Goal: Navigation & Orientation: Find specific page/section

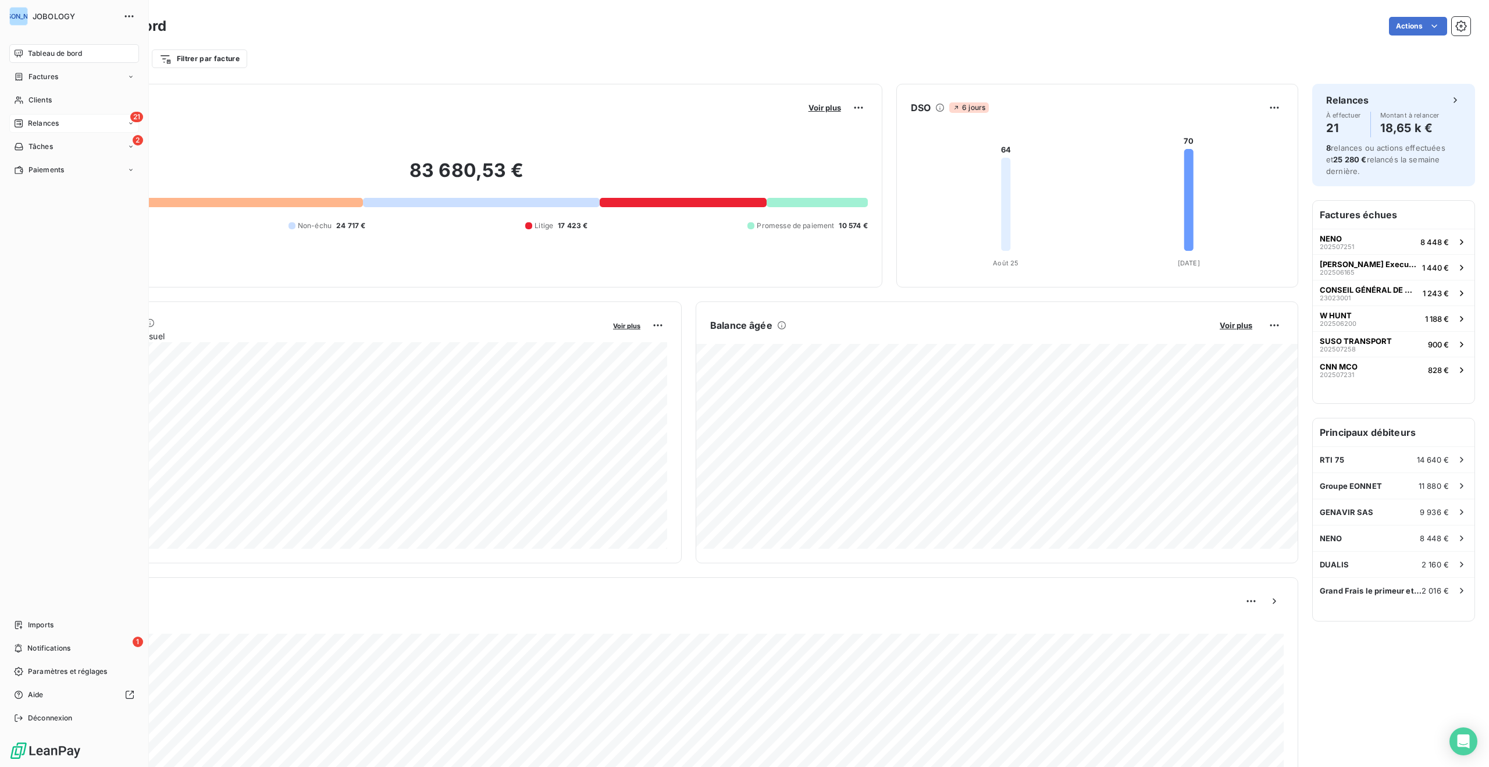
click at [40, 119] on span "Relances" at bounding box center [43, 123] width 31 height 10
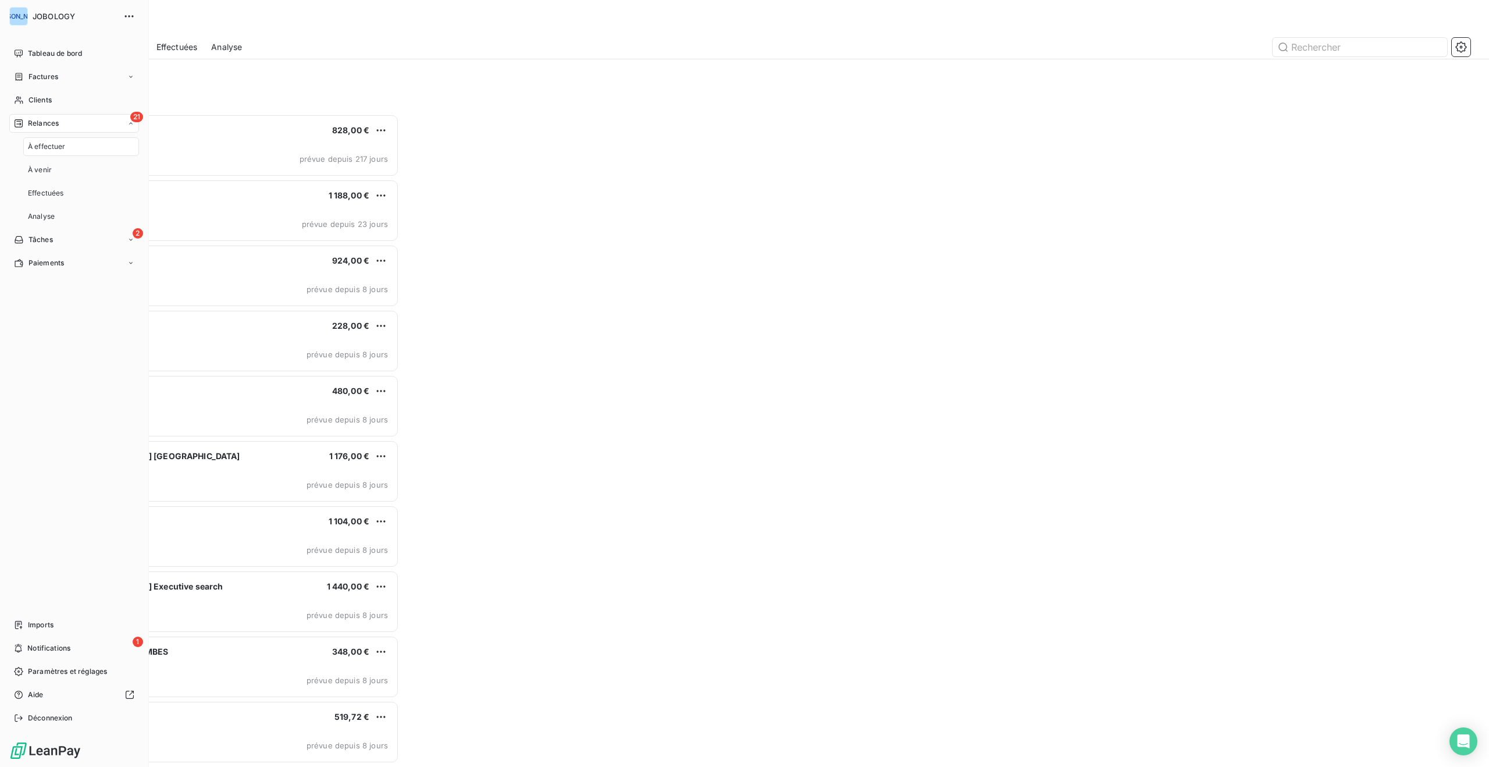
scroll to position [653, 343]
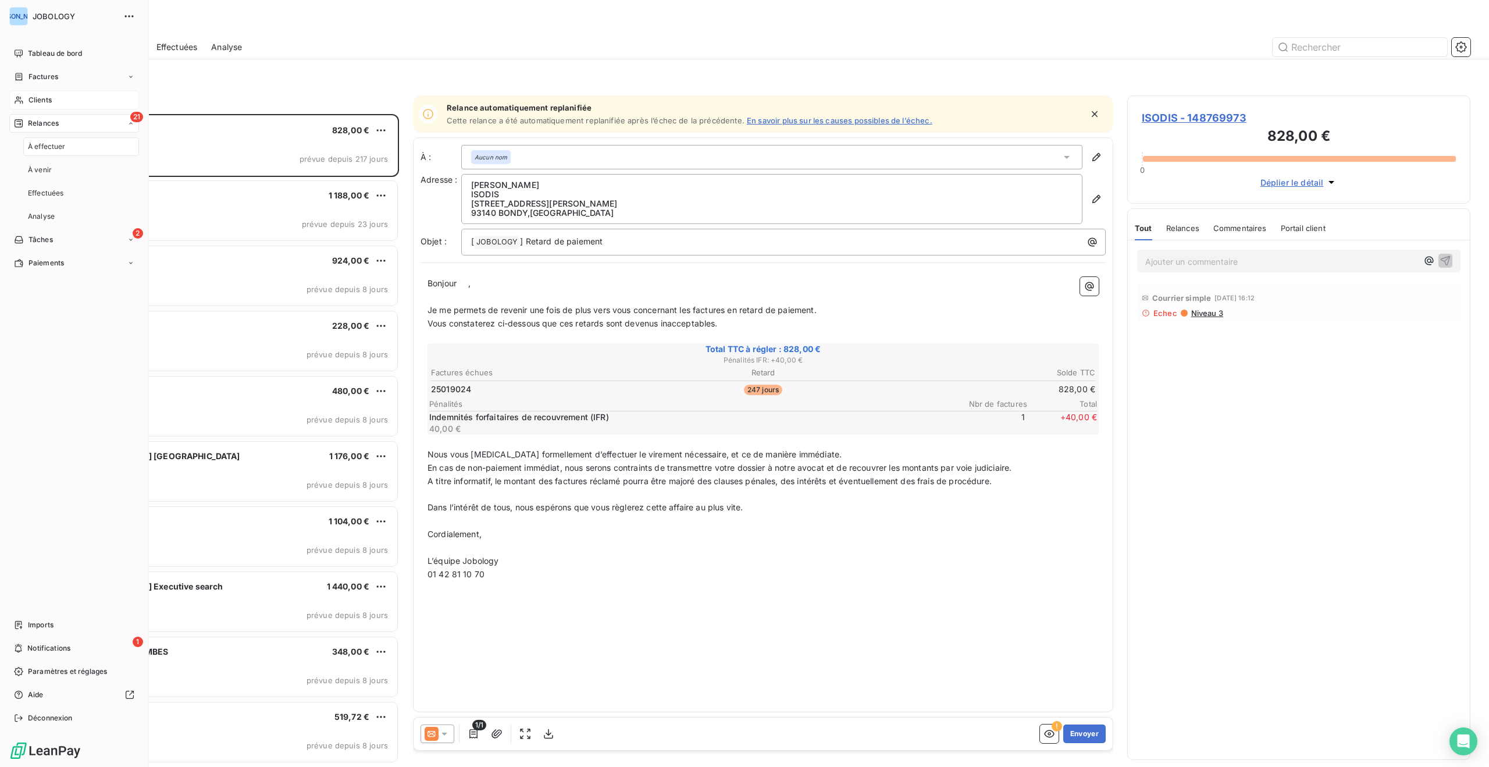
click at [45, 95] on span "Clients" at bounding box center [40, 100] width 23 height 10
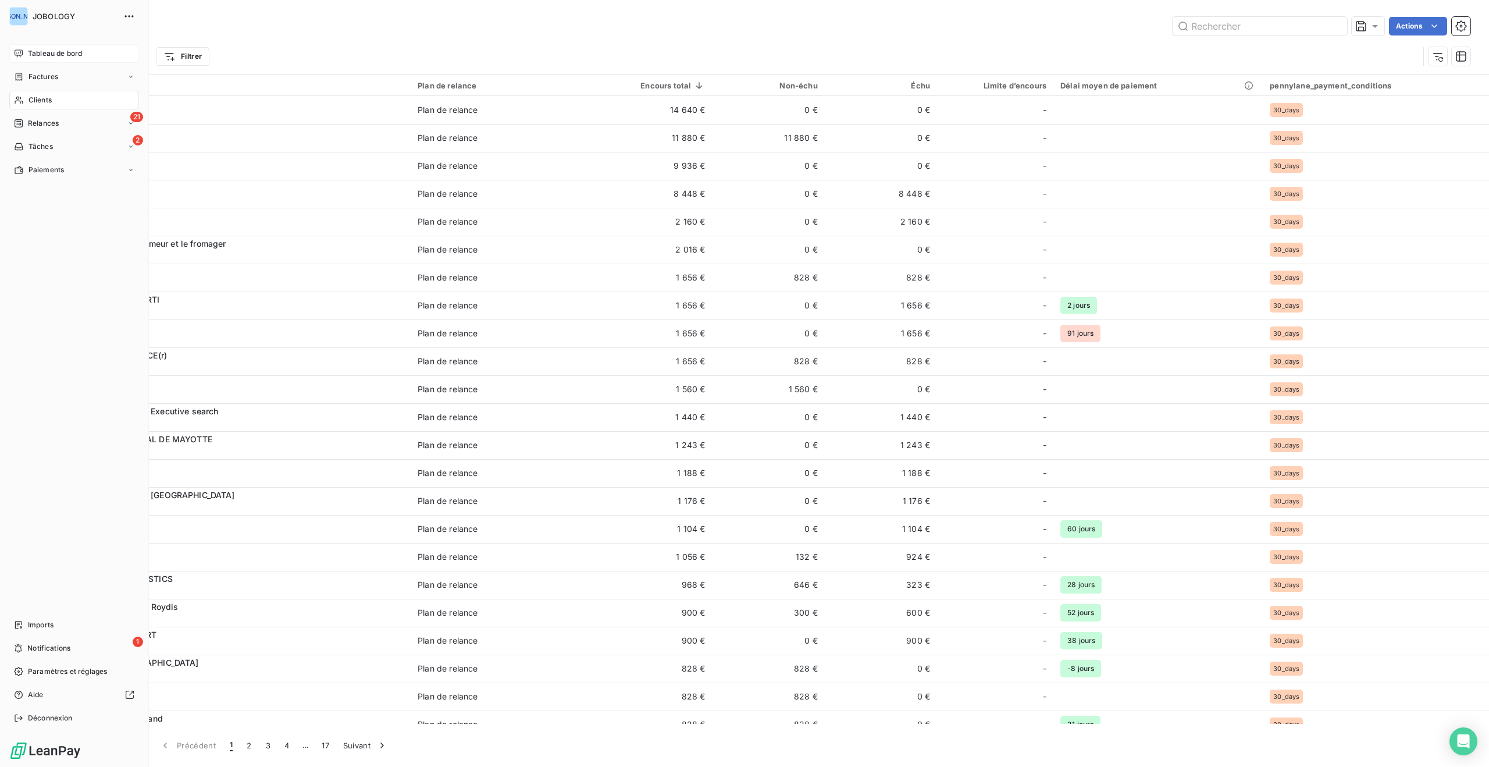
click at [24, 51] on div "Tableau de bord" at bounding box center [74, 53] width 130 height 19
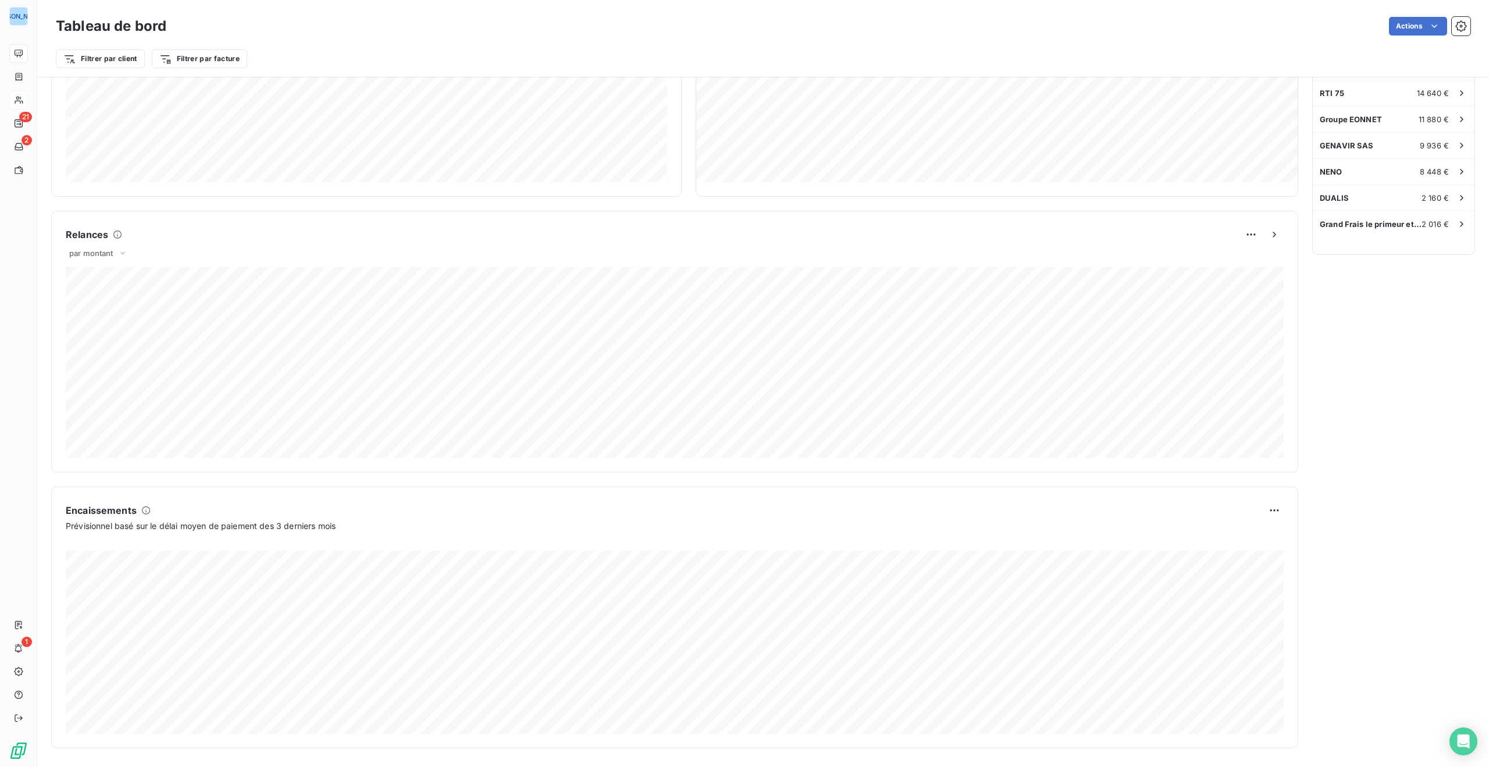
scroll to position [367, 0]
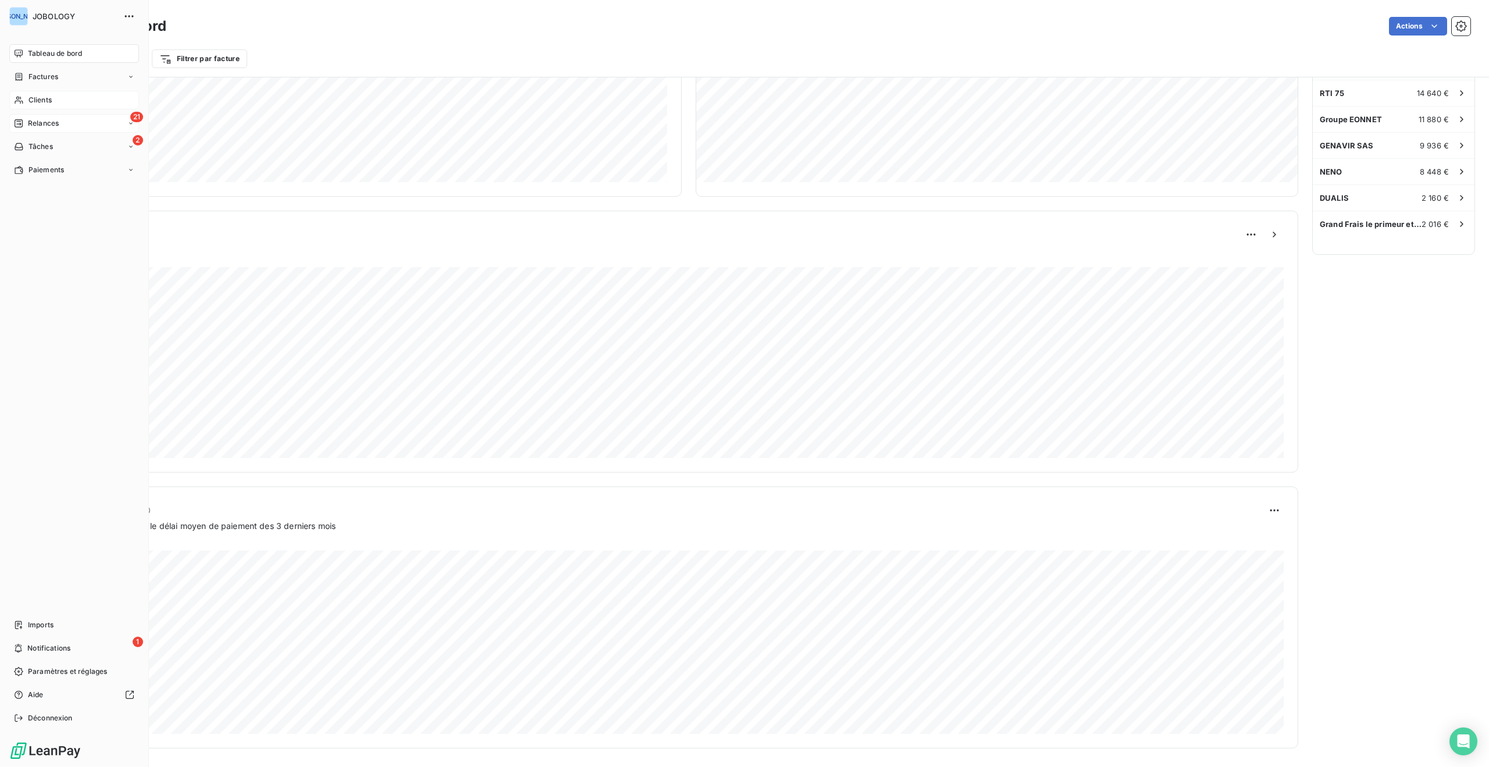
click at [36, 119] on span "Relances" at bounding box center [43, 123] width 31 height 10
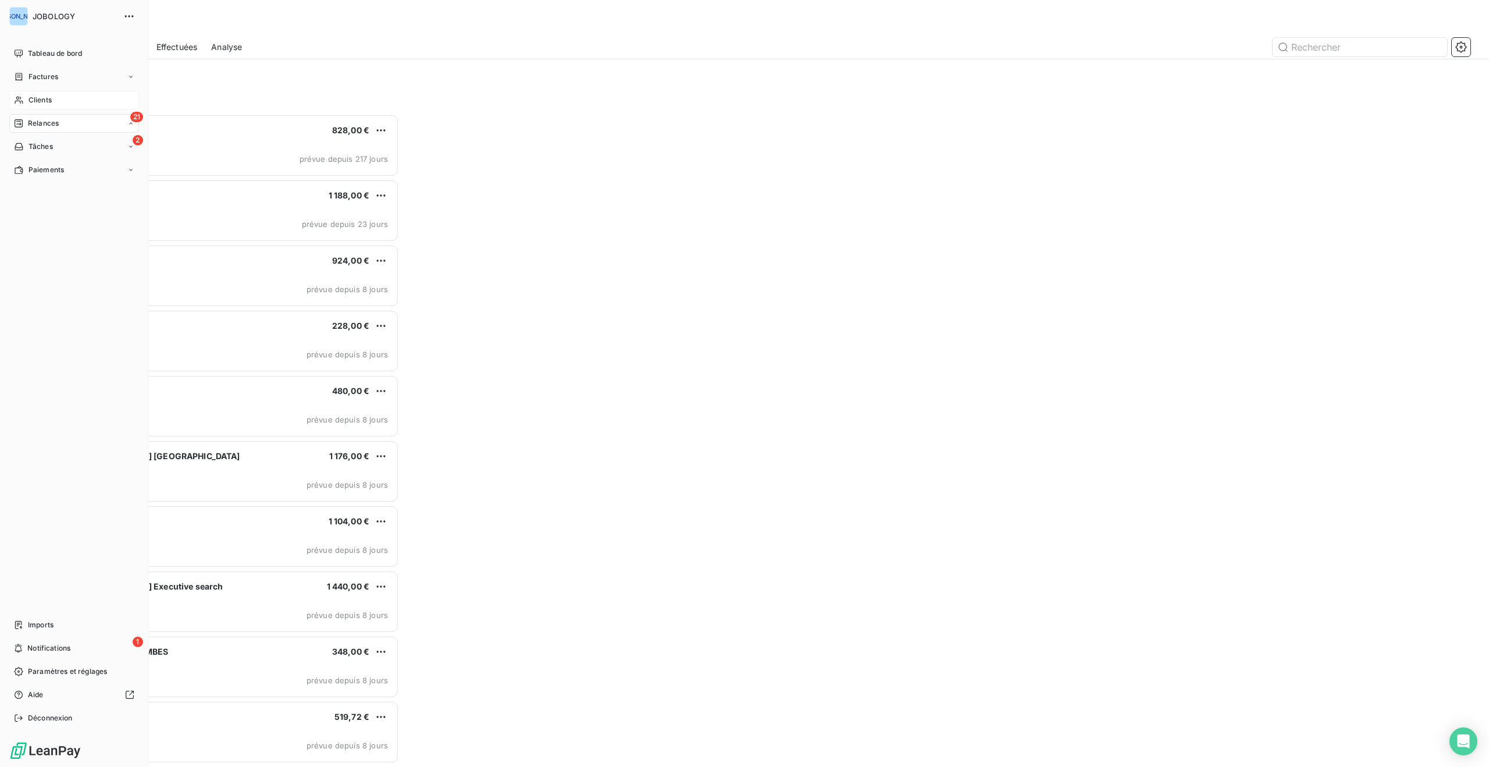
scroll to position [653, 343]
